Goal: Task Accomplishment & Management: Use online tool/utility

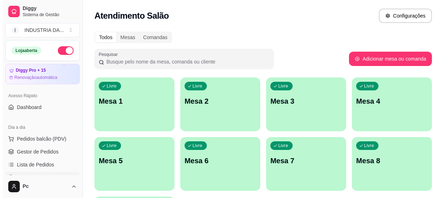
scroll to position [32, 0]
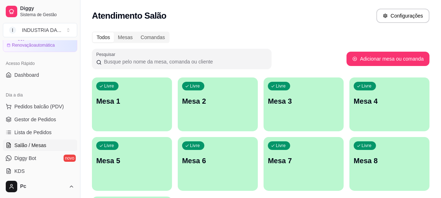
click at [3, 140] on link "Salão / Mesas" at bounding box center [40, 146] width 74 height 12
click at [367, 95] on div "Livre Mesa 4" at bounding box center [390, 100] width 80 height 45
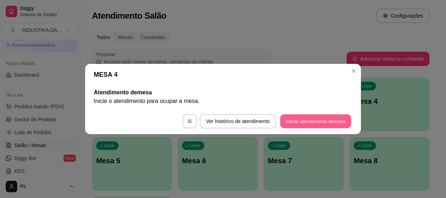
click at [295, 118] on button "Iniciar atendimento de mesa" at bounding box center [315, 122] width 71 height 14
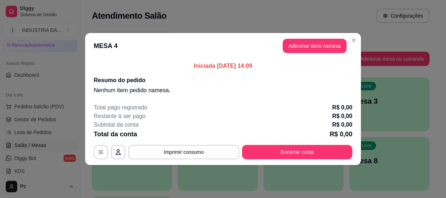
click at [316, 38] on header "MESA 4 Adicionar itens na mesa" at bounding box center [223, 46] width 276 height 26
click at [306, 47] on button "Adicionar itens na mesa" at bounding box center [315, 46] width 62 height 14
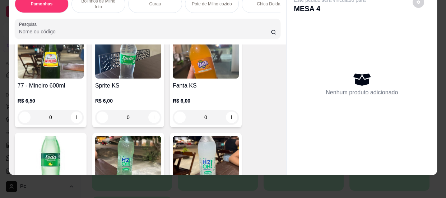
scroll to position [1732, 0]
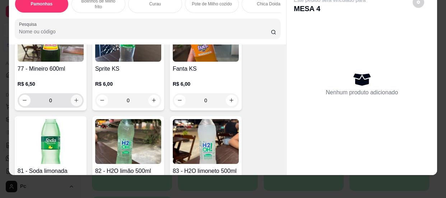
click at [74, 100] on icon "increase-product-quantity" at bounding box center [76, 100] width 5 height 5
type input "1"
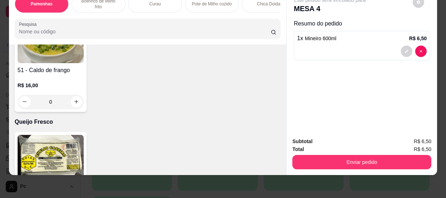
scroll to position [0, 0]
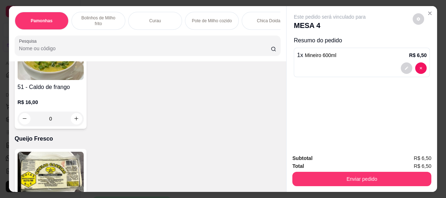
click at [101, 15] on p "Bolinhos de Milho frito" at bounding box center [99, 21] width 42 height 12
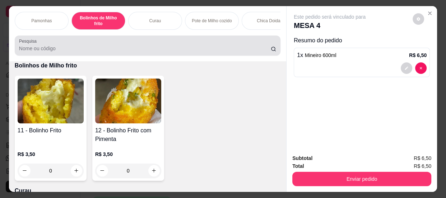
scroll to position [19, 0]
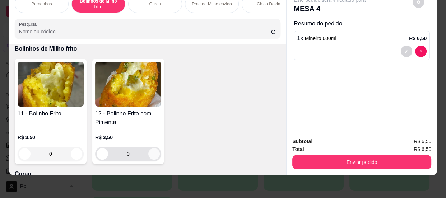
click at [151, 150] on button "increase-product-quantity" at bounding box center [154, 154] width 12 height 12
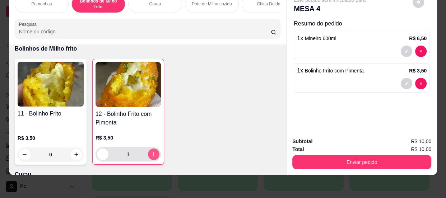
click at [151, 150] on button "increase-product-quantity" at bounding box center [154, 155] width 12 height 12
type input "2"
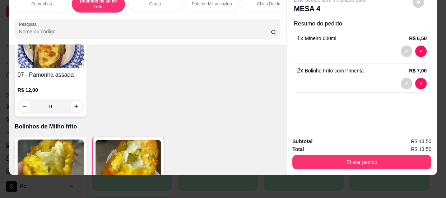
scroll to position [265, 0]
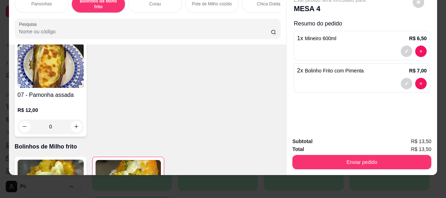
click at [45, 1] on p "Pamonhas" at bounding box center [41, 4] width 20 height 6
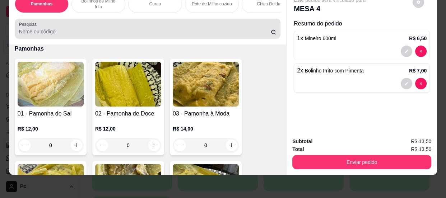
scroll to position [0, 0]
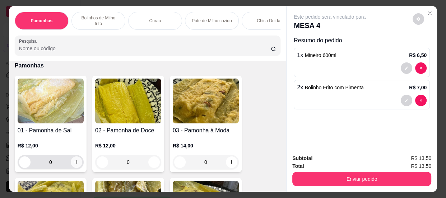
click at [73, 168] on button "increase-product-quantity" at bounding box center [77, 163] width 12 height 12
type input "1"
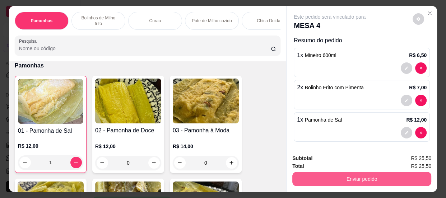
click at [338, 172] on button "Enviar pedido" at bounding box center [362, 179] width 139 height 14
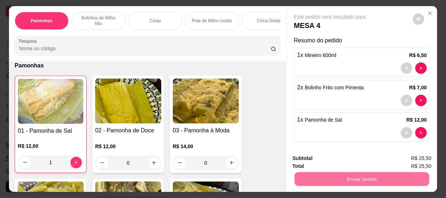
click at [418, 161] on button "Enviar pedido" at bounding box center [413, 159] width 41 height 14
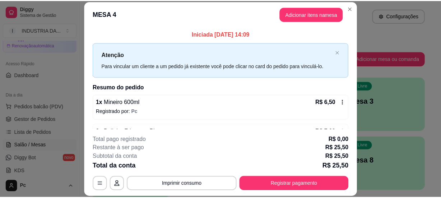
scroll to position [51, 0]
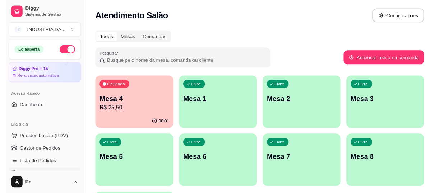
scroll to position [32, 0]
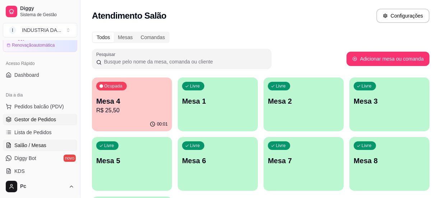
click at [32, 119] on span "Gestor de Pedidos" at bounding box center [35, 119] width 42 height 7
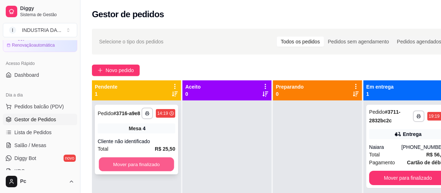
click at [129, 164] on button "Mover para finalizado" at bounding box center [136, 165] width 75 height 14
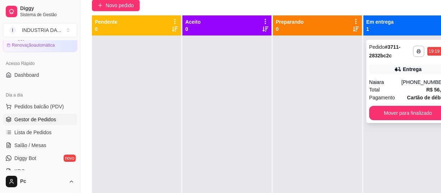
click at [402, 84] on div "Naiara" at bounding box center [385, 82] width 32 height 7
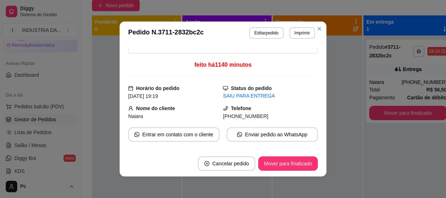
scroll to position [98, 0]
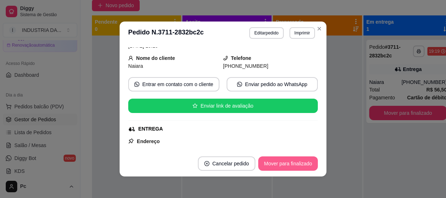
click at [295, 165] on button "Mover para finalizado" at bounding box center [288, 164] width 60 height 14
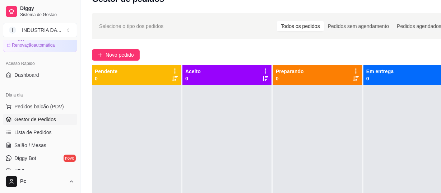
scroll to position [0, 0]
